Goal: Transaction & Acquisition: Book appointment/travel/reservation

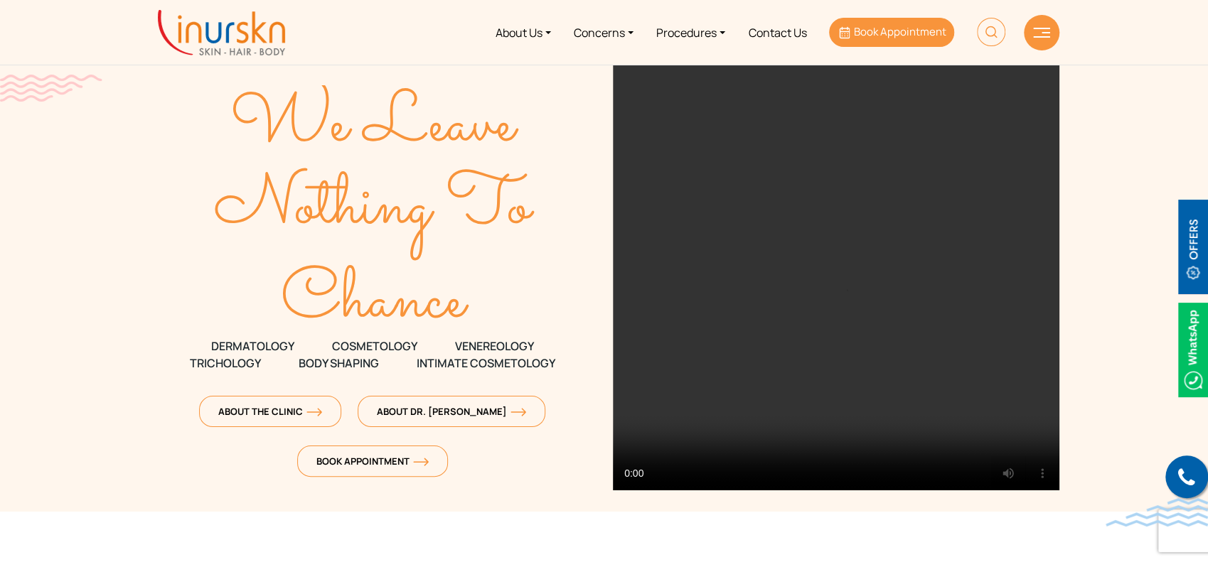
click at [904, 28] on span "Book Appointment" at bounding box center [900, 31] width 92 height 15
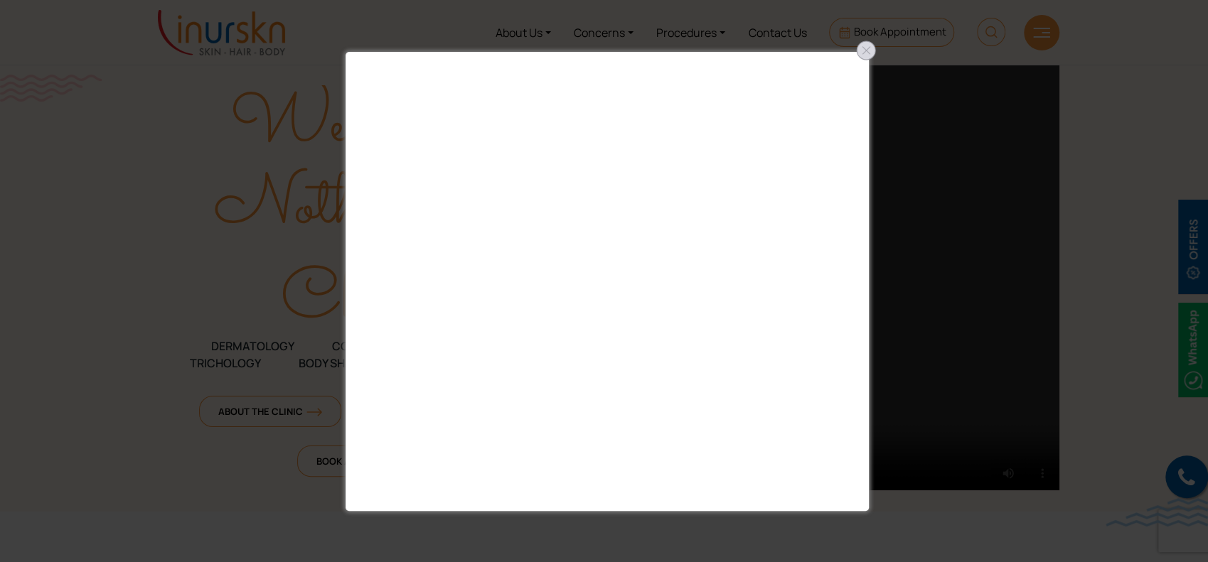
click at [864, 45] on div at bounding box center [866, 50] width 23 height 23
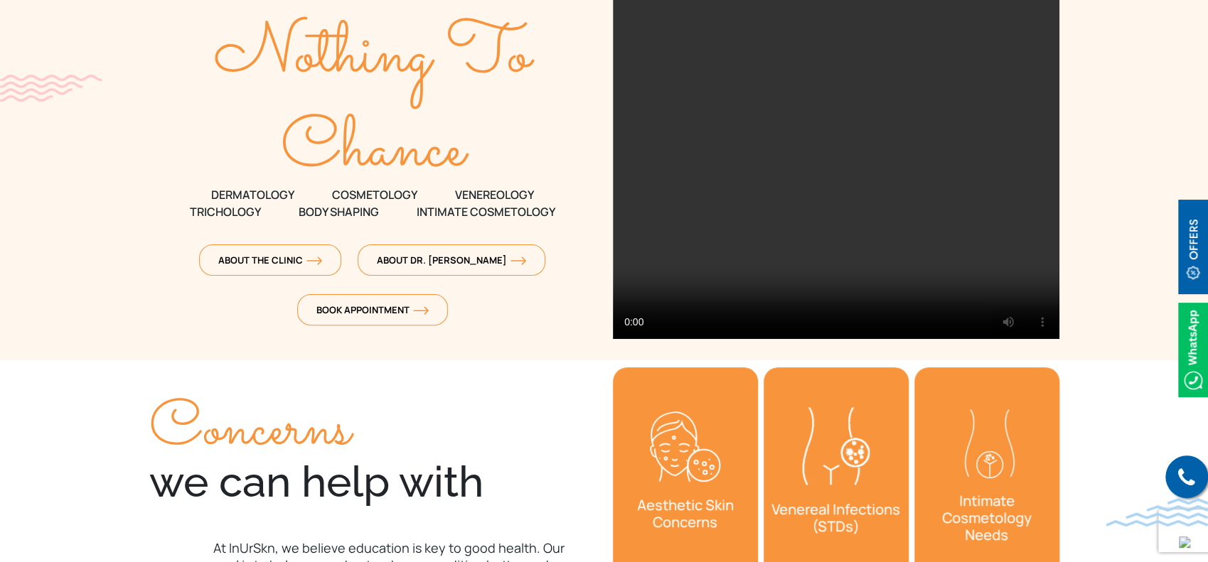
scroll to position [195, 0]
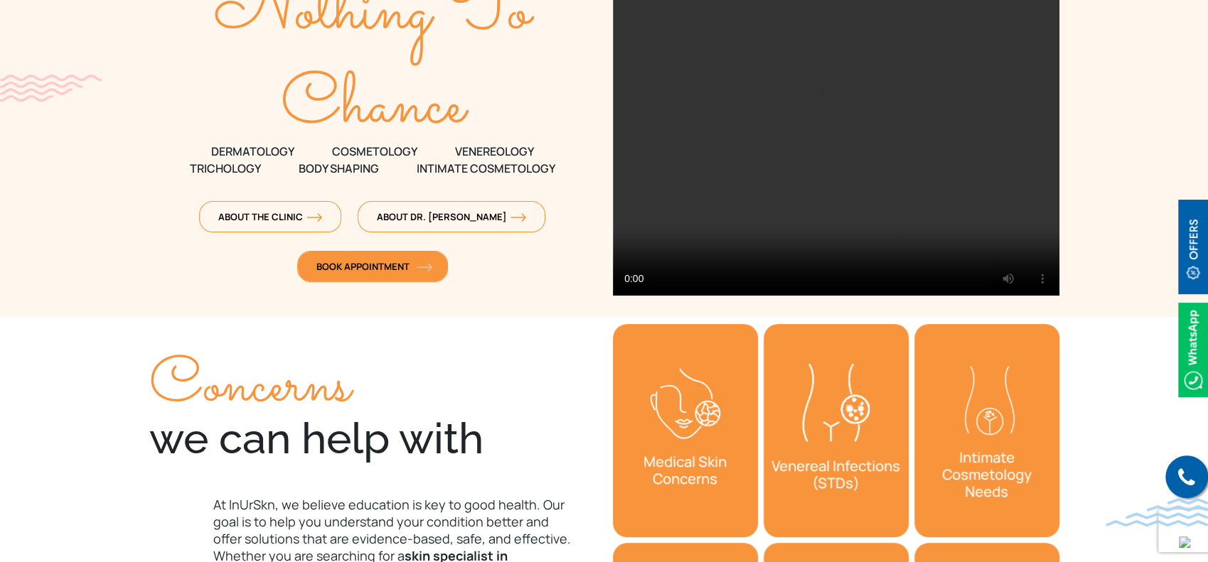
click at [408, 269] on span "Book Appointment" at bounding box center [372, 266] width 112 height 13
click at [411, 260] on span "Book Appointment" at bounding box center [372, 266] width 112 height 13
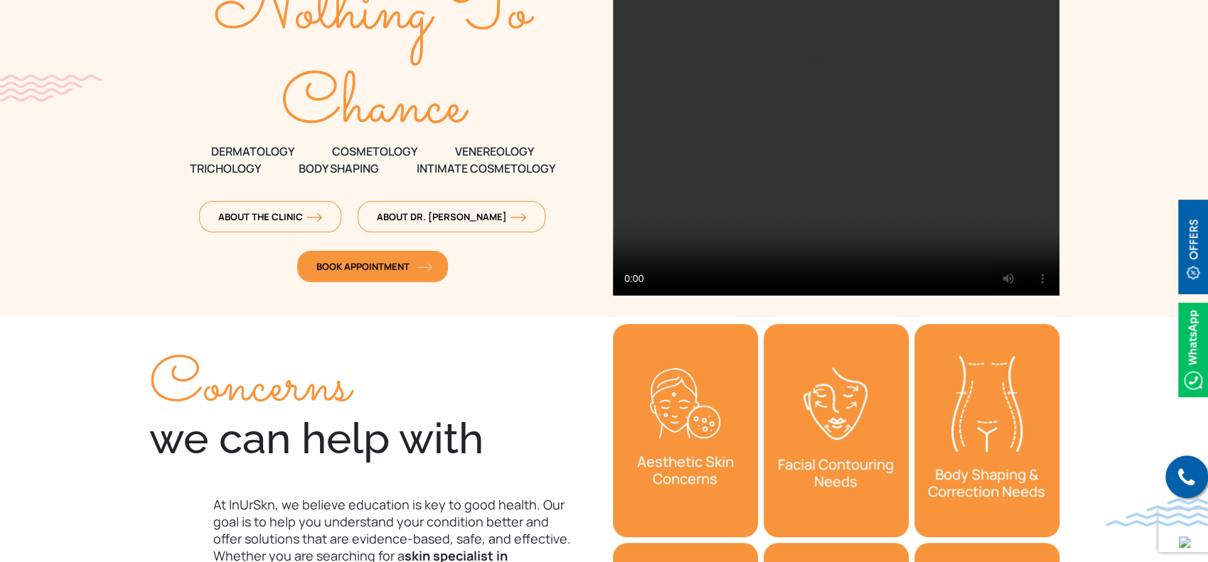
click at [411, 260] on span "Book Appointment" at bounding box center [372, 266] width 112 height 13
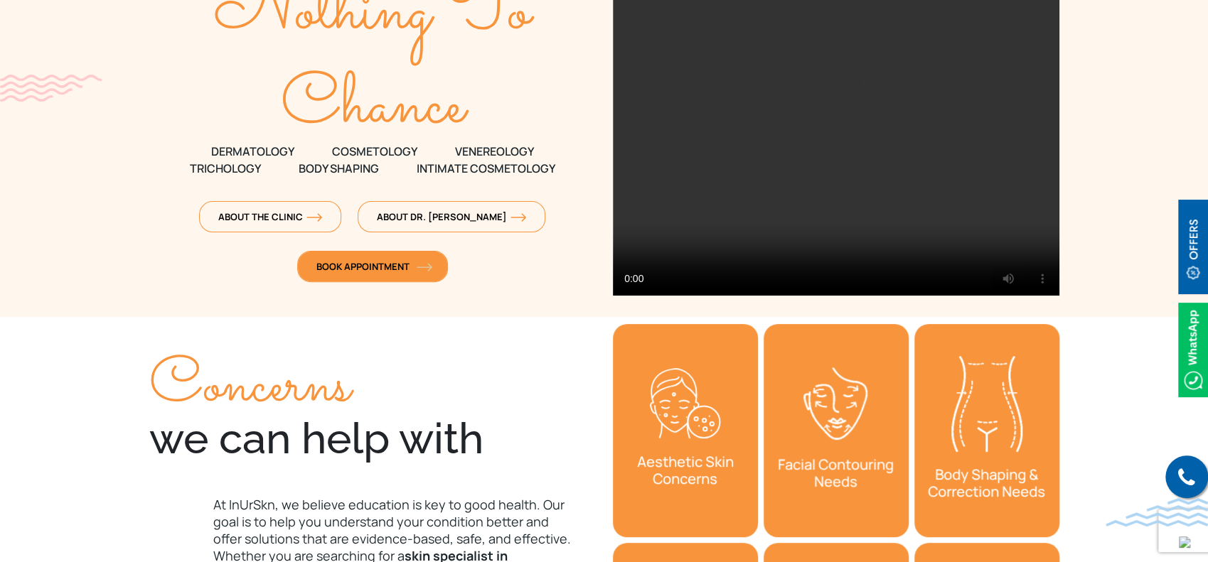
click at [411, 260] on span "Book Appointment" at bounding box center [372, 266] width 112 height 13
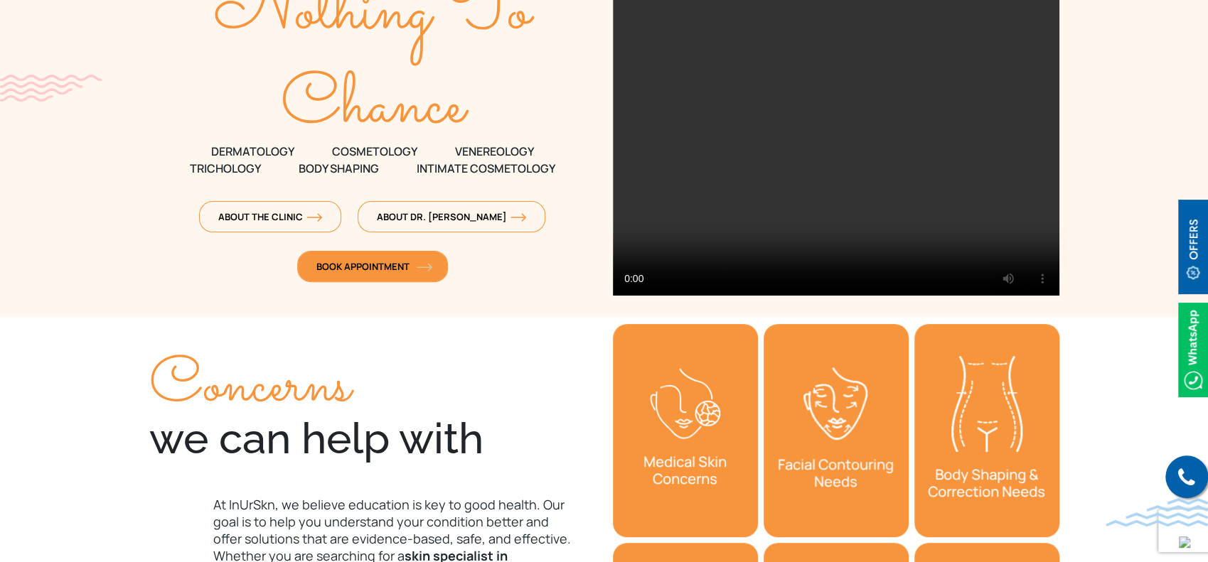
click at [411, 260] on span "Book Appointment" at bounding box center [372, 266] width 112 height 13
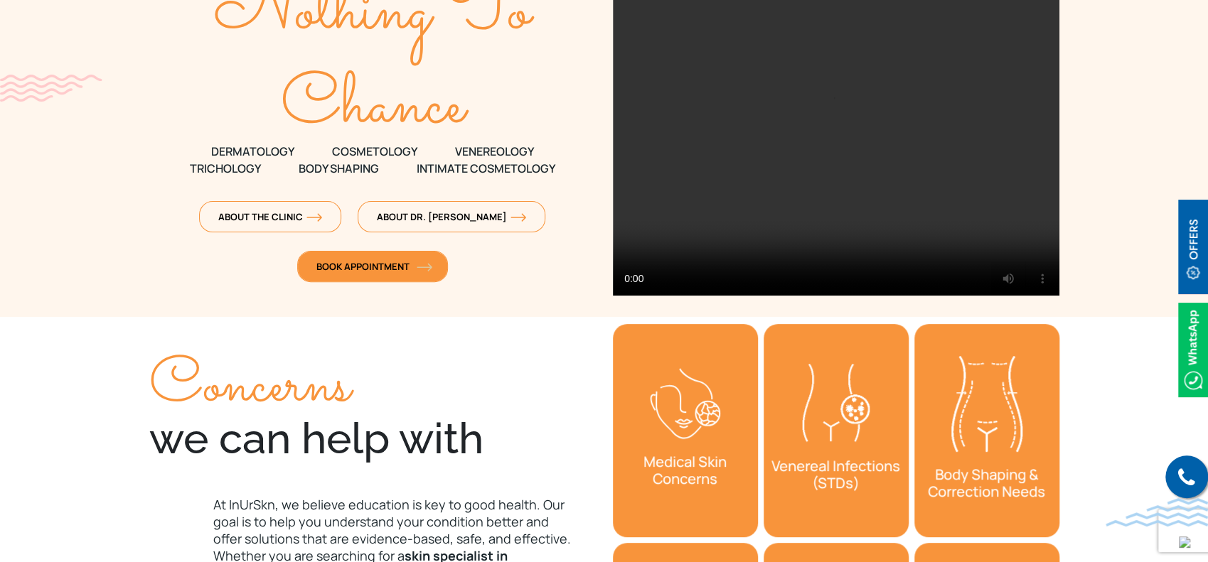
click at [411, 260] on span "Book Appointment" at bounding box center [372, 266] width 112 height 13
click at [362, 269] on span "Book Appointment" at bounding box center [372, 266] width 112 height 13
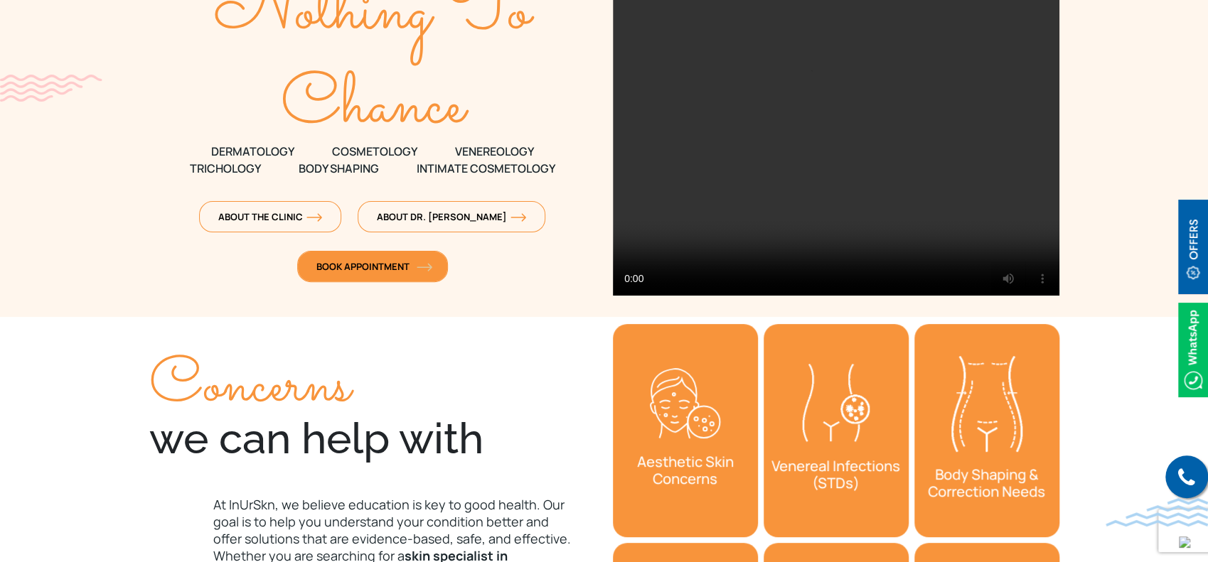
click at [362, 269] on span "Book Appointment" at bounding box center [372, 266] width 112 height 13
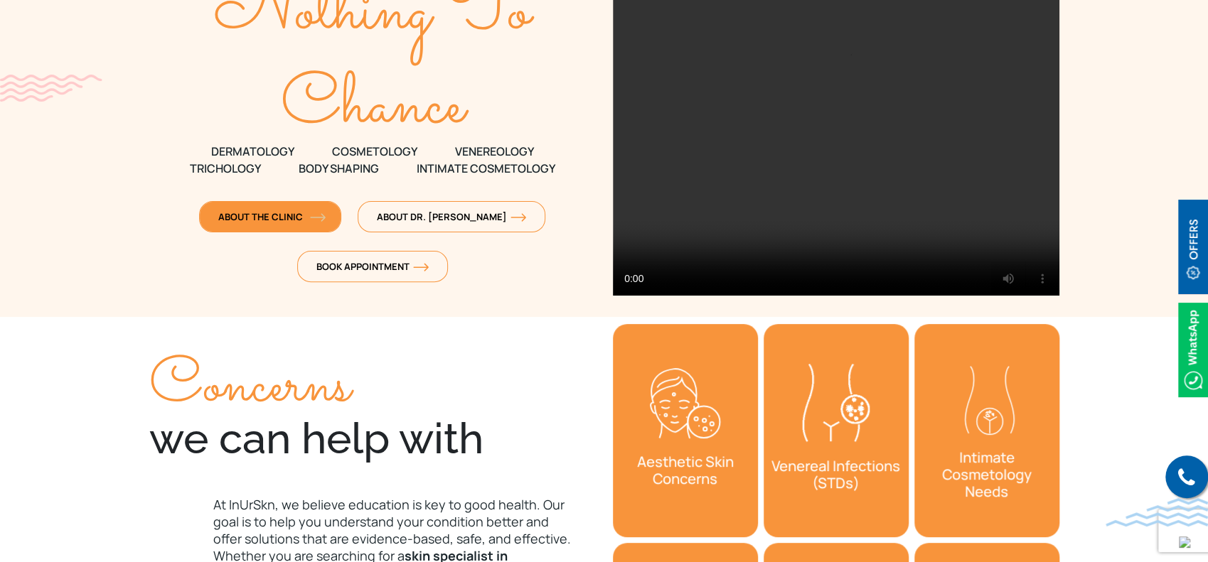
drag, startPoint x: 362, startPoint y: 269, endPoint x: 311, endPoint y: 213, distance: 75.5
click at [311, 213] on div "We Leave Nothing To Chance DERMATOLOGY COSMETOLOGY VENEREOLOGY TRICHOLOGY Body …" at bounding box center [372, 81] width 447 height 425
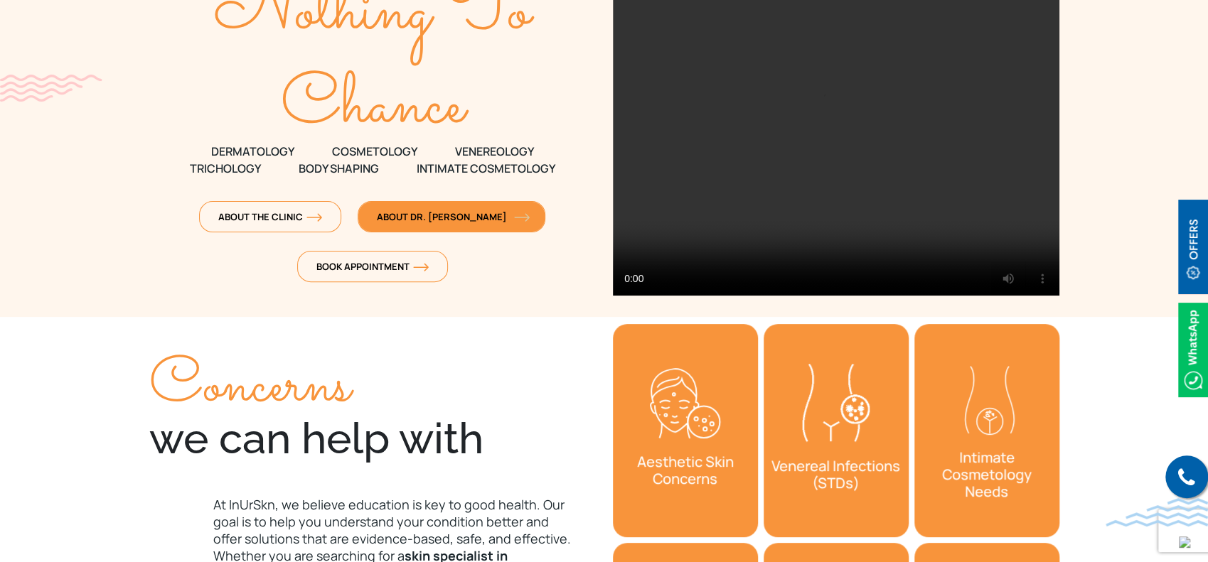
click at [461, 214] on span "About Dr. [PERSON_NAME]" at bounding box center [451, 216] width 149 height 13
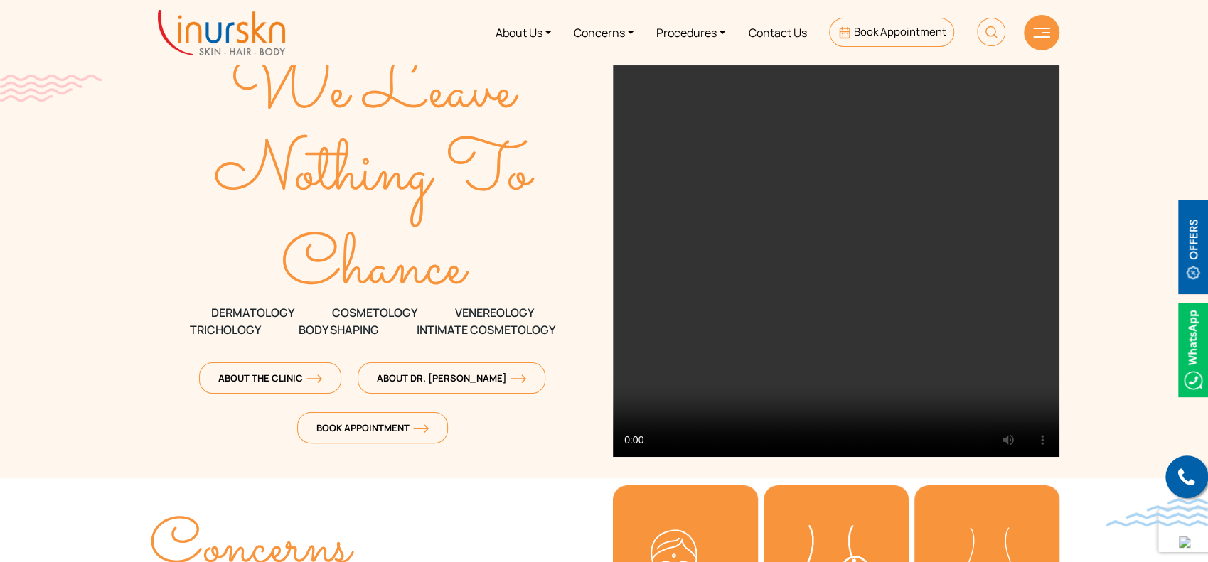
scroll to position [31, 0]
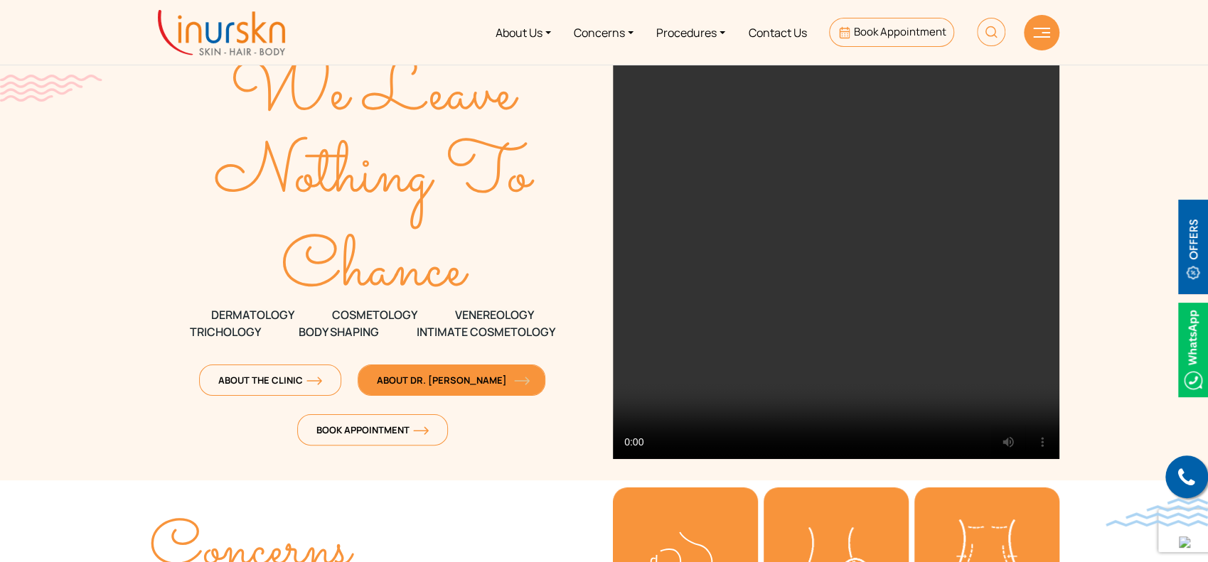
click at [458, 379] on span "About Dr. [PERSON_NAME]" at bounding box center [451, 380] width 149 height 13
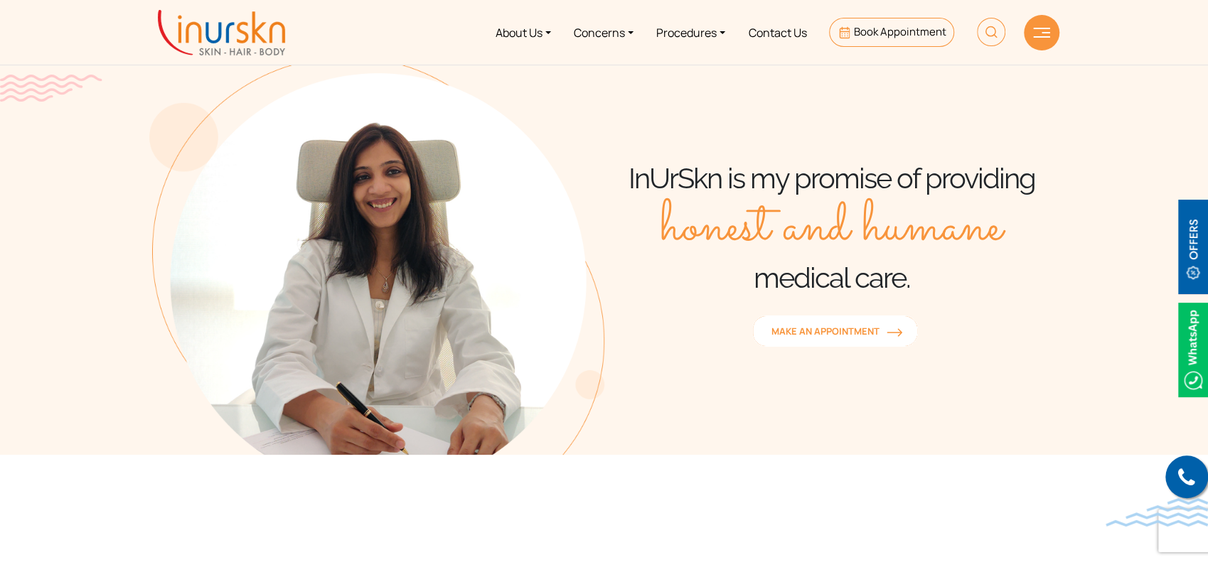
click at [845, 316] on link "MAKE AN APPOINTMENT" at bounding box center [835, 331] width 166 height 31
